Goal: Information Seeking & Learning: Learn about a topic

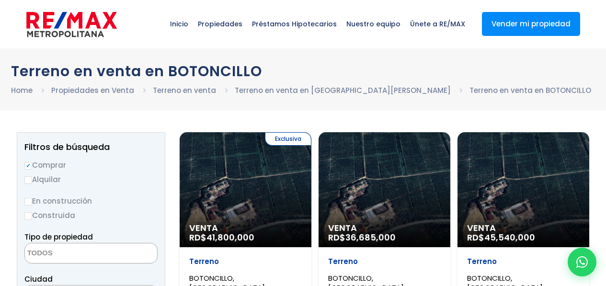
select select
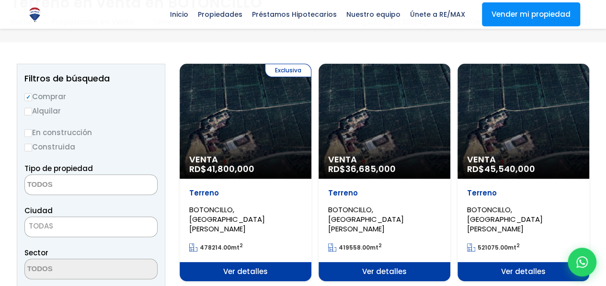
scroll to position [48, 0]
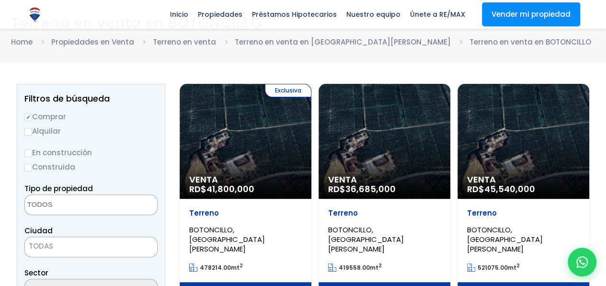
click at [260, 156] on div "Exclusiva Venta RD$ 41,800,000" at bounding box center [246, 141] width 132 height 115
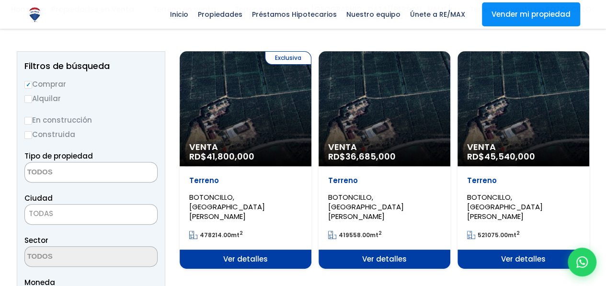
scroll to position [96, 0]
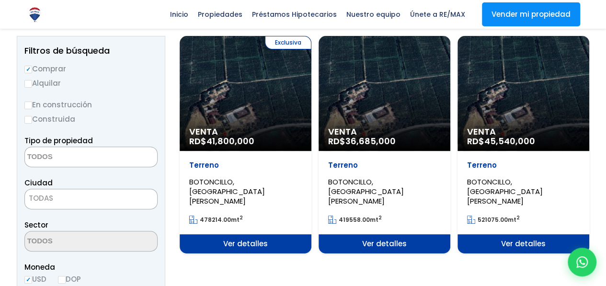
click at [243, 234] on span "Ver detalles" at bounding box center [246, 243] width 132 height 19
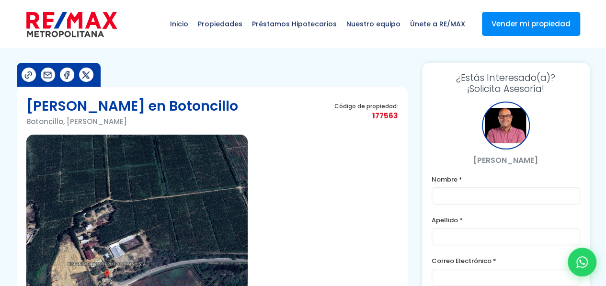
scroll to position [48, 0]
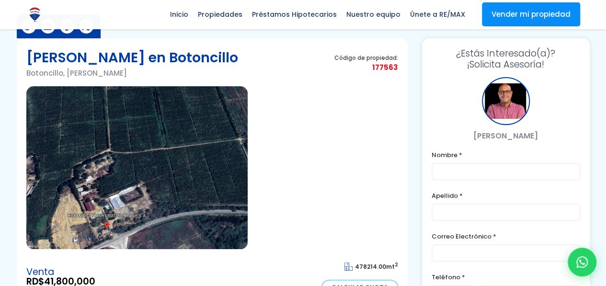
click at [120, 217] on img at bounding box center [136, 167] width 221 height 163
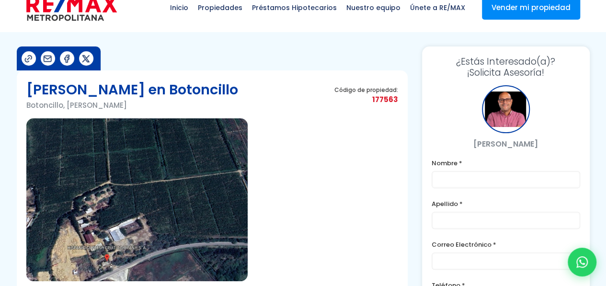
scroll to position [0, 0]
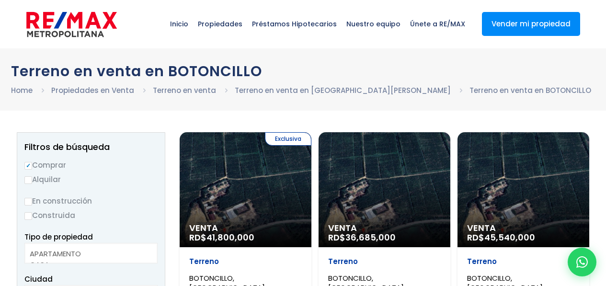
select select
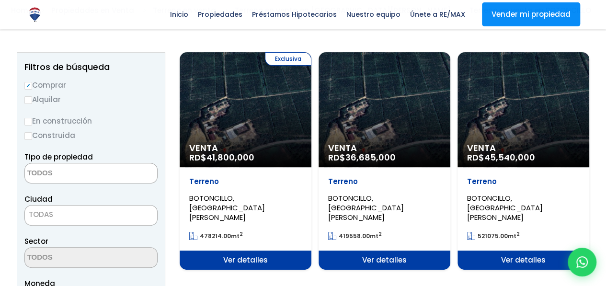
scroll to position [80, 0]
